Goal: Navigation & Orientation: Go to known website

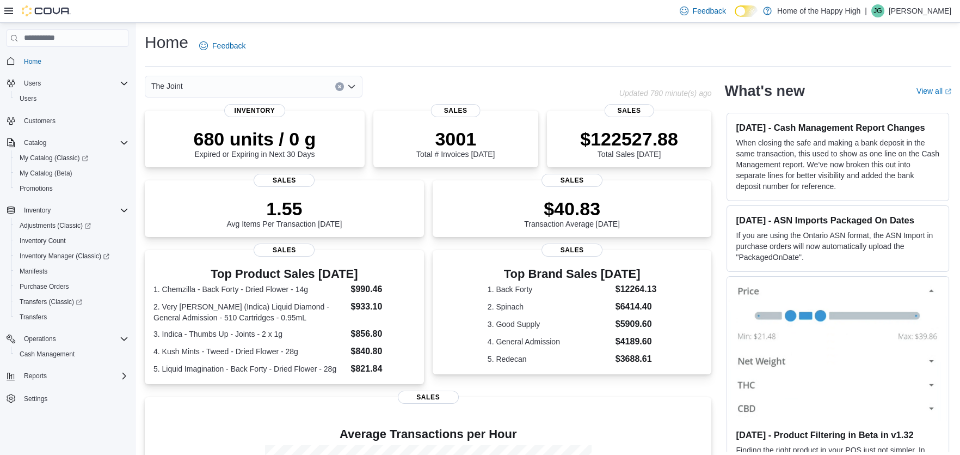
click at [641, 70] on div "Home Feedback The Joint Updated 780 minute(s) ago 680 units / 0 g Expired or Ex…" at bounding box center [548, 324] width 824 height 603
